Goal: Feedback & Contribution: Submit feedback/report problem

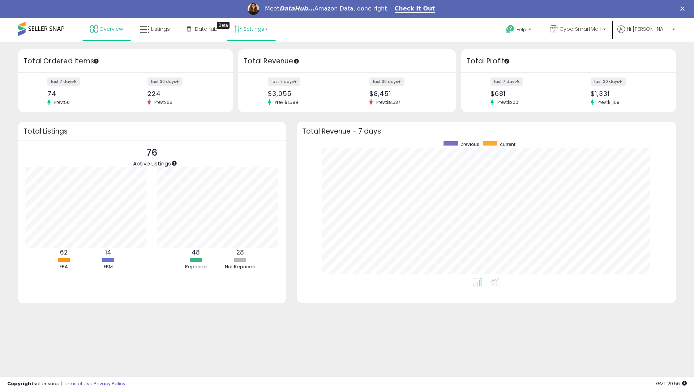
click at [258, 29] on link "Settings" at bounding box center [251, 29] width 44 height 22
click at [601, 30] on span "CyberSmartMall" at bounding box center [580, 28] width 41 height 7
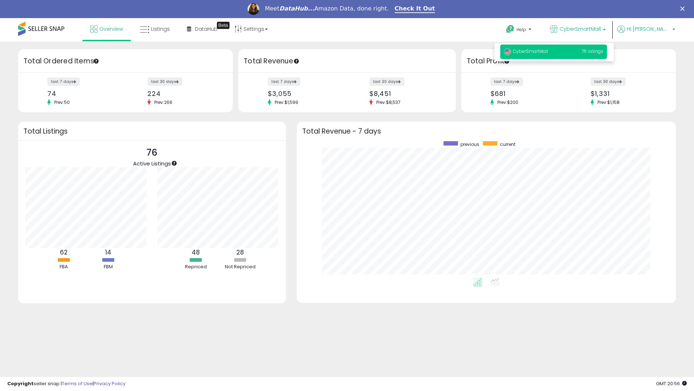
click at [650, 31] on span "Hi [PERSON_NAME]" at bounding box center [648, 28] width 43 height 7
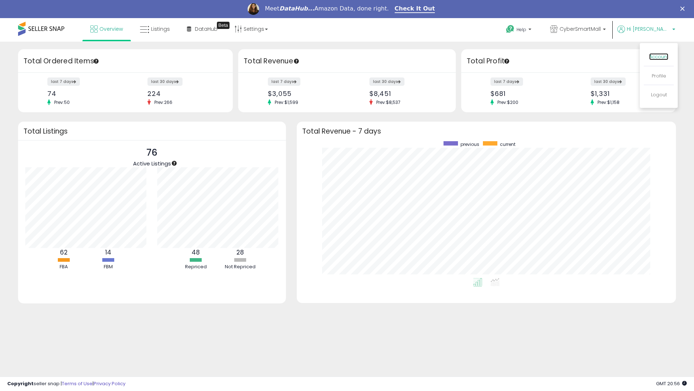
click at [658, 58] on link "Account" at bounding box center [659, 56] width 19 height 7
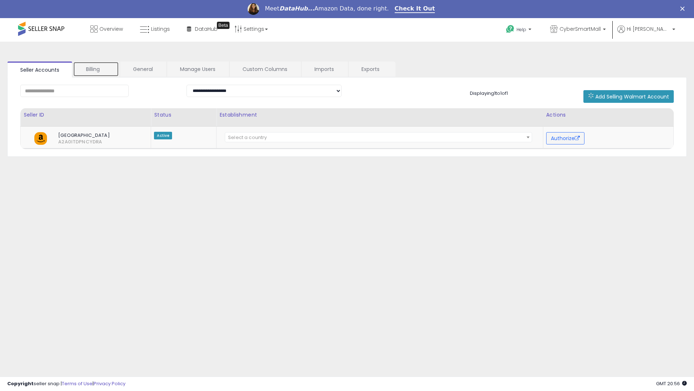
click at [104, 68] on link "Billing" at bounding box center [96, 68] width 46 height 15
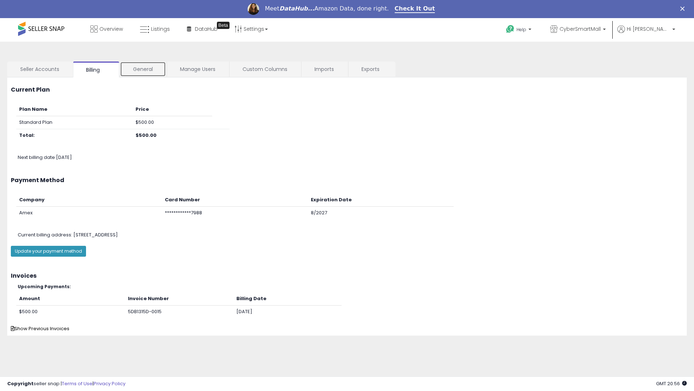
click at [142, 67] on link "General" at bounding box center [143, 68] width 46 height 15
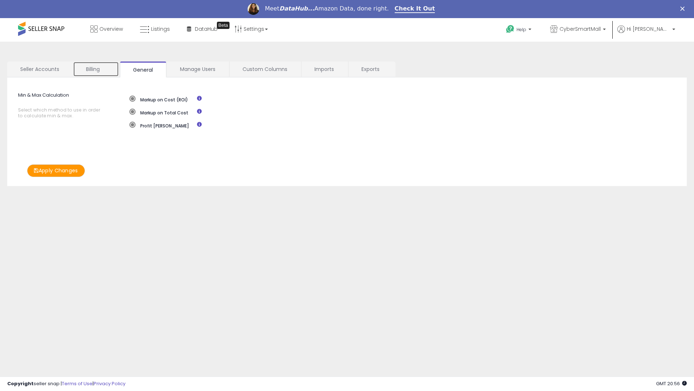
click at [97, 67] on link "Billing" at bounding box center [96, 68] width 46 height 15
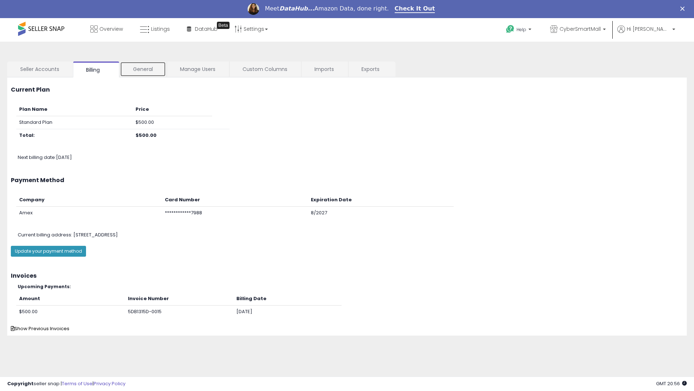
click at [152, 69] on link "General" at bounding box center [143, 68] width 46 height 15
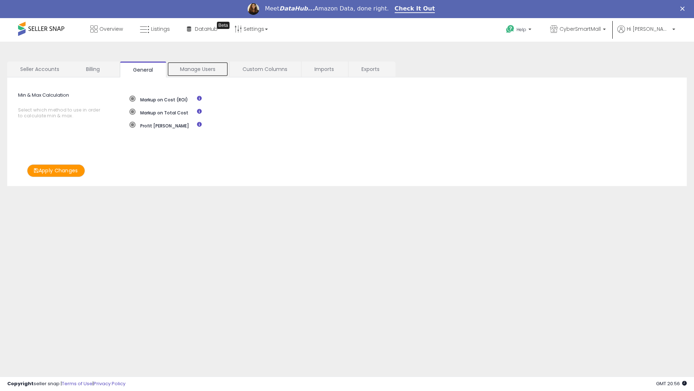
click at [193, 68] on link "Manage Users" at bounding box center [197, 68] width 61 height 15
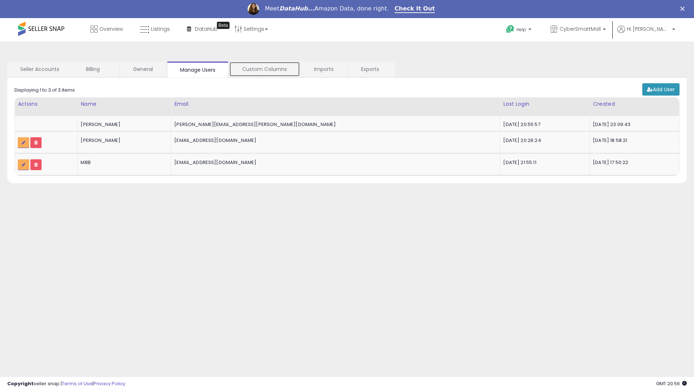
click at [269, 72] on link "Custom Columns" at bounding box center [264, 68] width 71 height 15
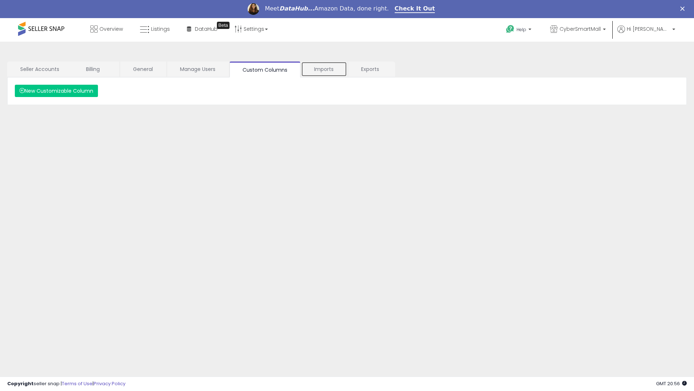
click at [332, 70] on link "Imports" at bounding box center [324, 68] width 46 height 15
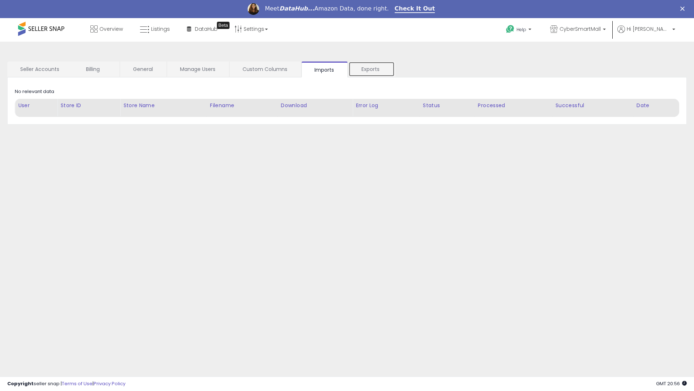
click at [371, 69] on link "Exports" at bounding box center [372, 68] width 46 height 15
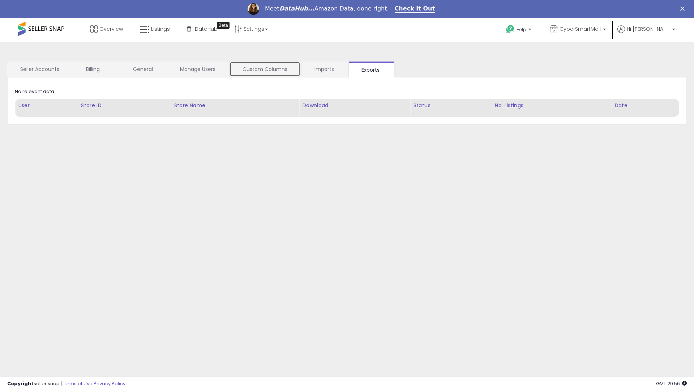
click at [281, 67] on link "Custom Columns" at bounding box center [265, 68] width 71 height 15
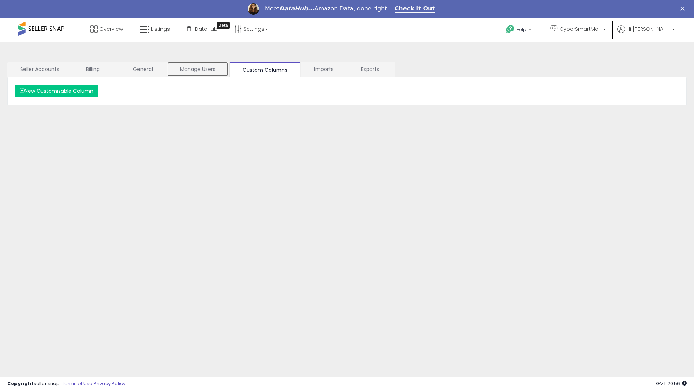
click at [195, 71] on link "Manage Users" at bounding box center [197, 68] width 61 height 15
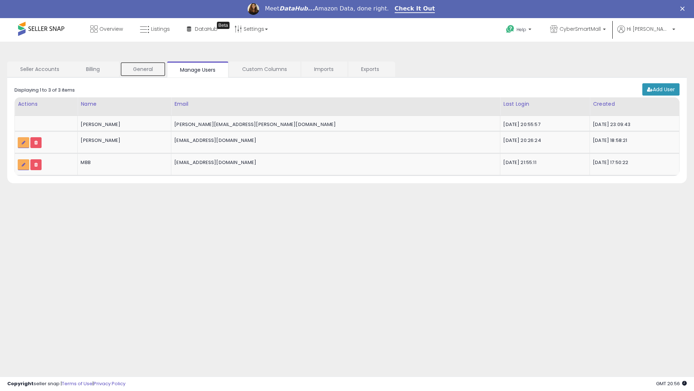
click at [134, 72] on link "General" at bounding box center [143, 68] width 46 height 15
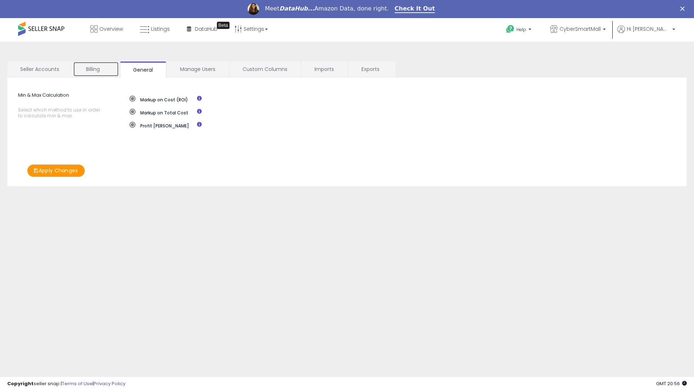
click at [93, 70] on link "Billing" at bounding box center [96, 68] width 46 height 15
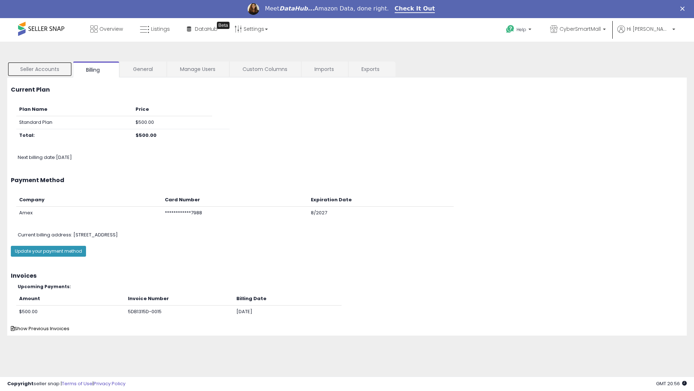
click at [41, 69] on link "Seller Accounts" at bounding box center [39, 68] width 65 height 15
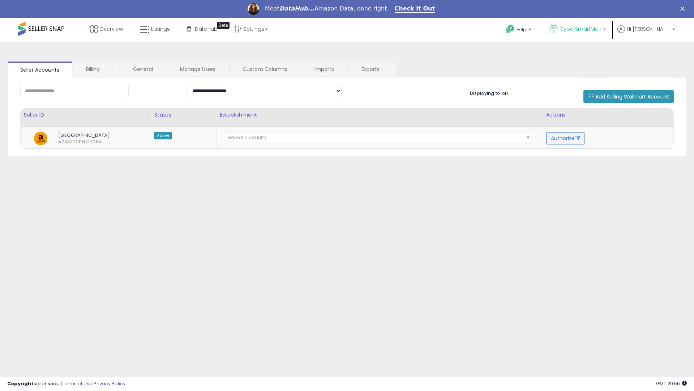
click at [589, 31] on span "CyberSmartMall" at bounding box center [580, 28] width 41 height 7
click at [590, 30] on span "CyberSmartMall" at bounding box center [580, 28] width 41 height 7
click at [515, 31] on icon at bounding box center [510, 29] width 9 height 9
click at [546, 58] on link "Contact Support" at bounding box center [526, 56] width 39 height 7
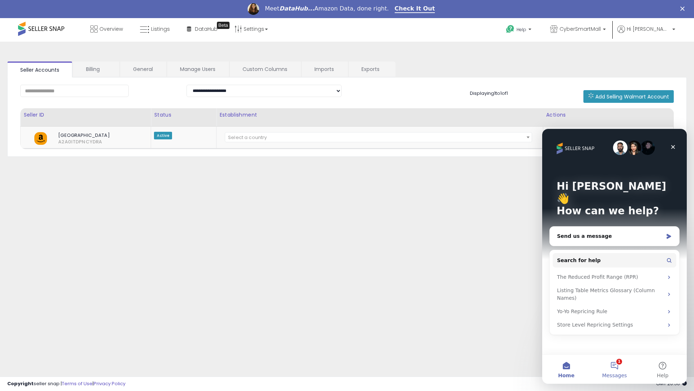
click at [614, 370] on button "1 Messages" at bounding box center [615, 368] width 48 height 29
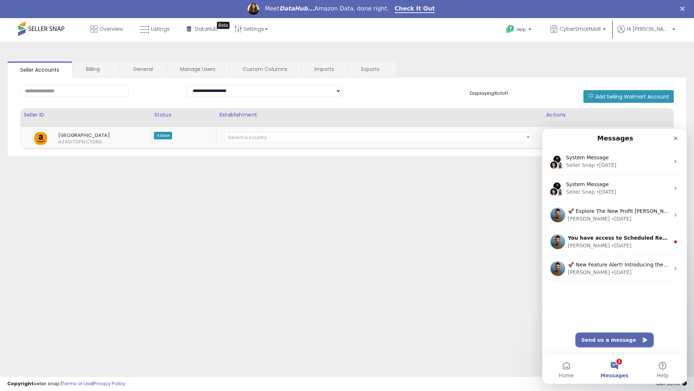
click at [600, 342] on button "Send us a message" at bounding box center [615, 339] width 78 height 14
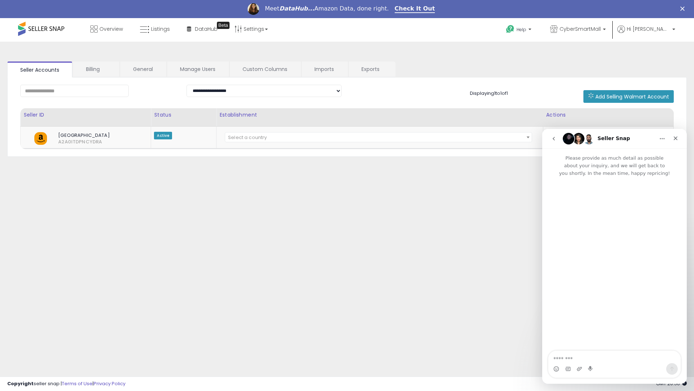
click at [590, 359] on textarea "Message…" at bounding box center [615, 356] width 132 height 12
type textarea "**********"
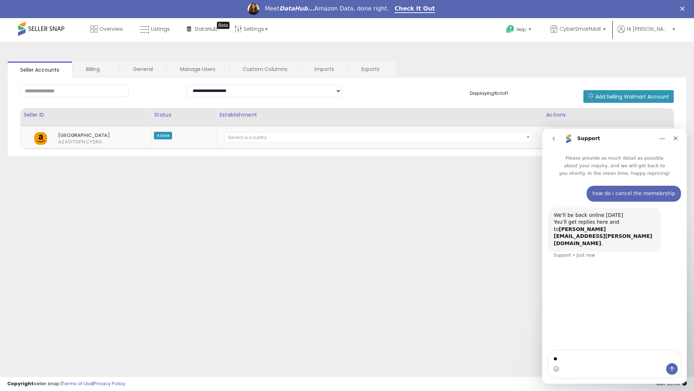
type textarea "*"
type textarea "**********"
click at [679, 136] on div "Close" at bounding box center [675, 138] width 13 height 13
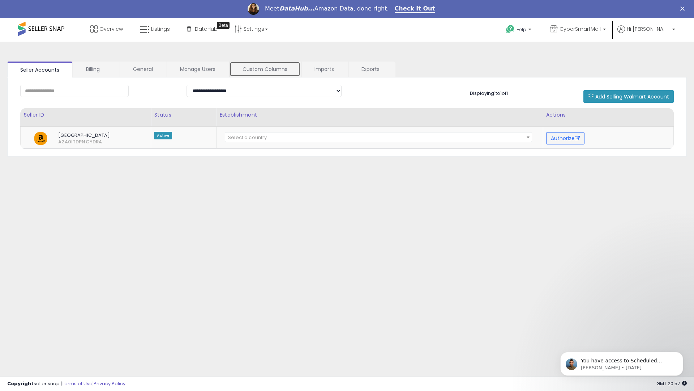
click at [280, 73] on link "Custom Columns" at bounding box center [265, 68] width 71 height 15
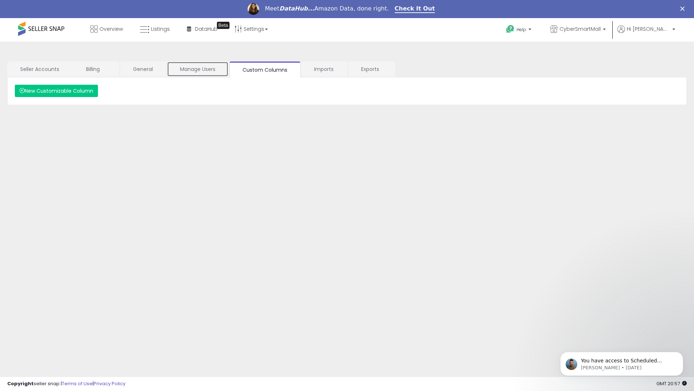
click at [212, 72] on link "Manage Users" at bounding box center [197, 68] width 61 height 15
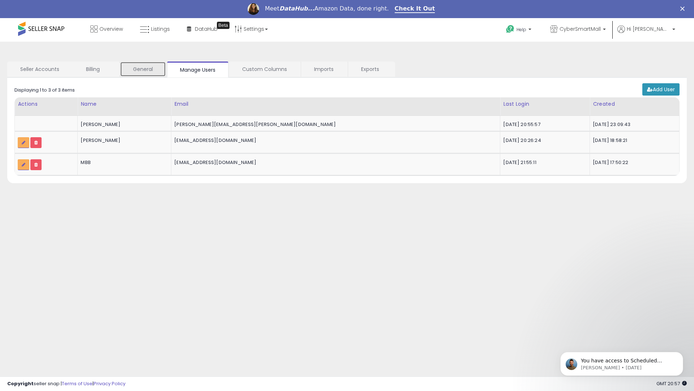
drag, startPoint x: 138, startPoint y: 69, endPoint x: 115, endPoint y: 72, distance: 23.3
click at [138, 69] on link "General" at bounding box center [143, 68] width 46 height 15
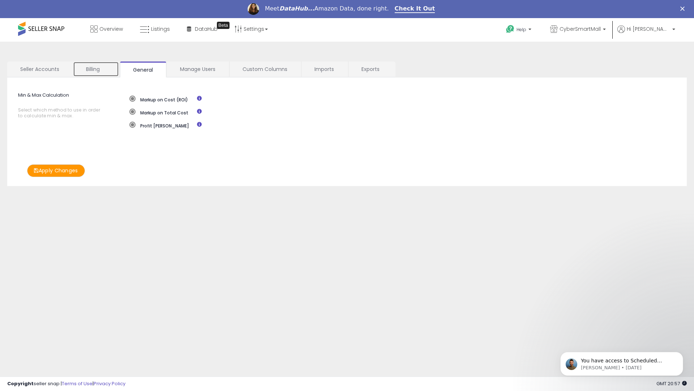
click at [95, 69] on link "Billing" at bounding box center [96, 68] width 46 height 15
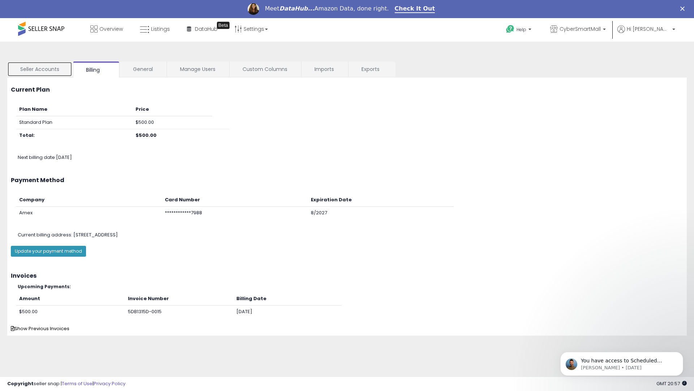
click at [46, 71] on link "Seller Accounts" at bounding box center [39, 68] width 65 height 15
